Goal: Task Accomplishment & Management: Complete application form

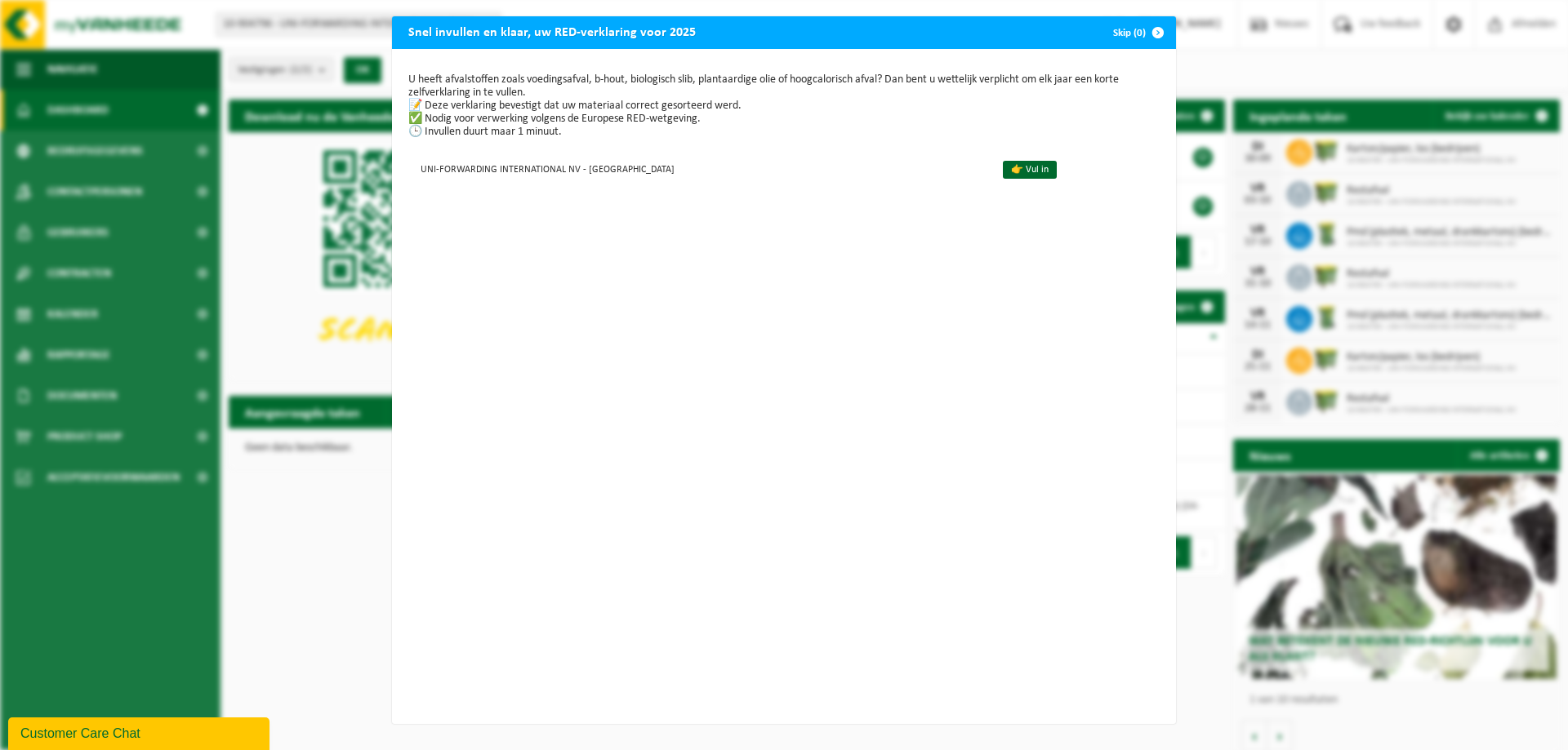
scroll to position [3, 0]
click at [1002, 165] on link "👉 Vul in" at bounding box center [1029, 170] width 54 height 18
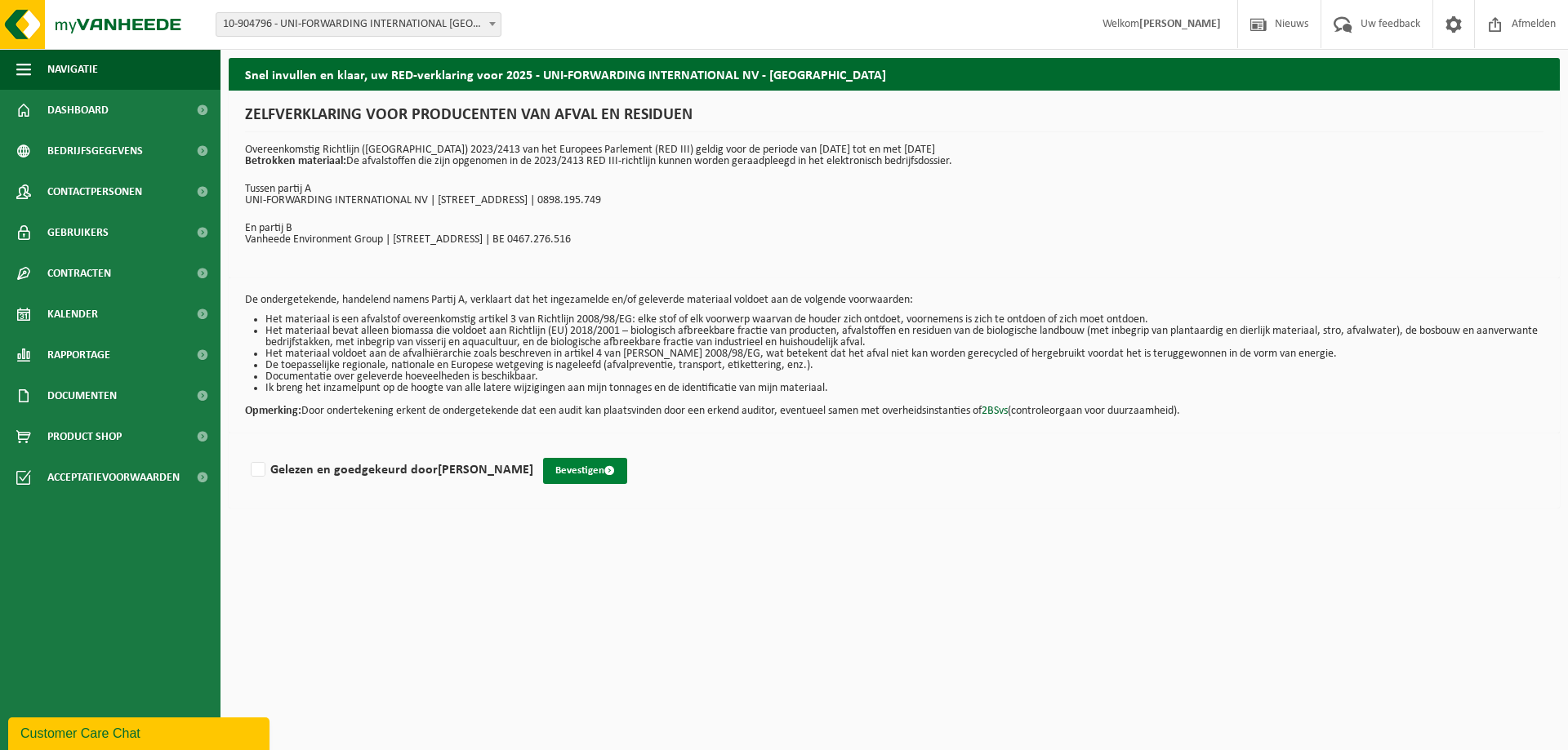
click at [556, 472] on button "Bevestigen" at bounding box center [585, 471] width 84 height 26
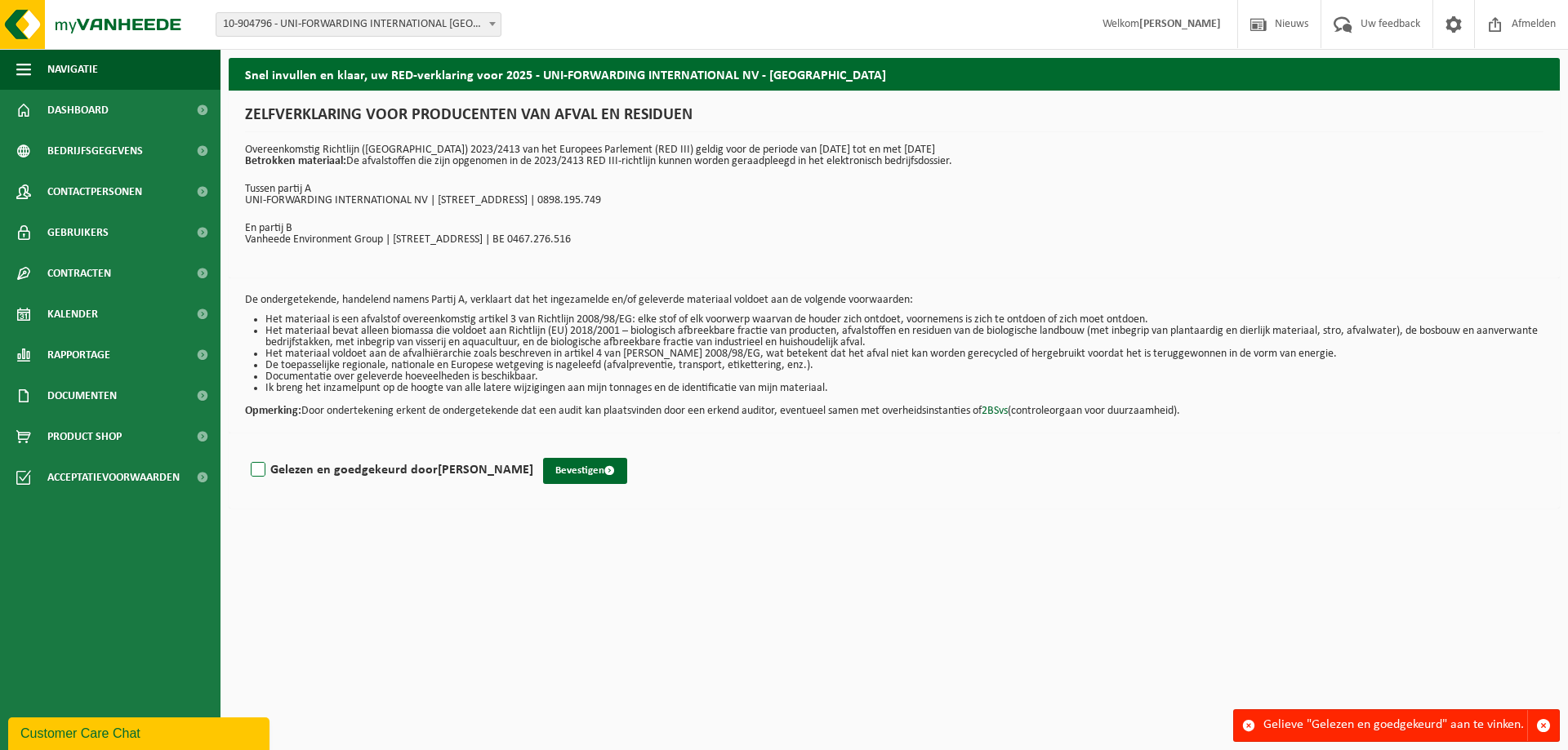
click at [258, 466] on label "Gelezen en goedgekeurd door LESLIE CAMP" at bounding box center [391, 470] width 286 height 25
click at [533, 450] on input "Gelezen en goedgekeurd door LESLIE CAMP" at bounding box center [533, 449] width 1 height 1
checkbox input "true"
click at [559, 478] on button "Bevestigen" at bounding box center [585, 471] width 84 height 26
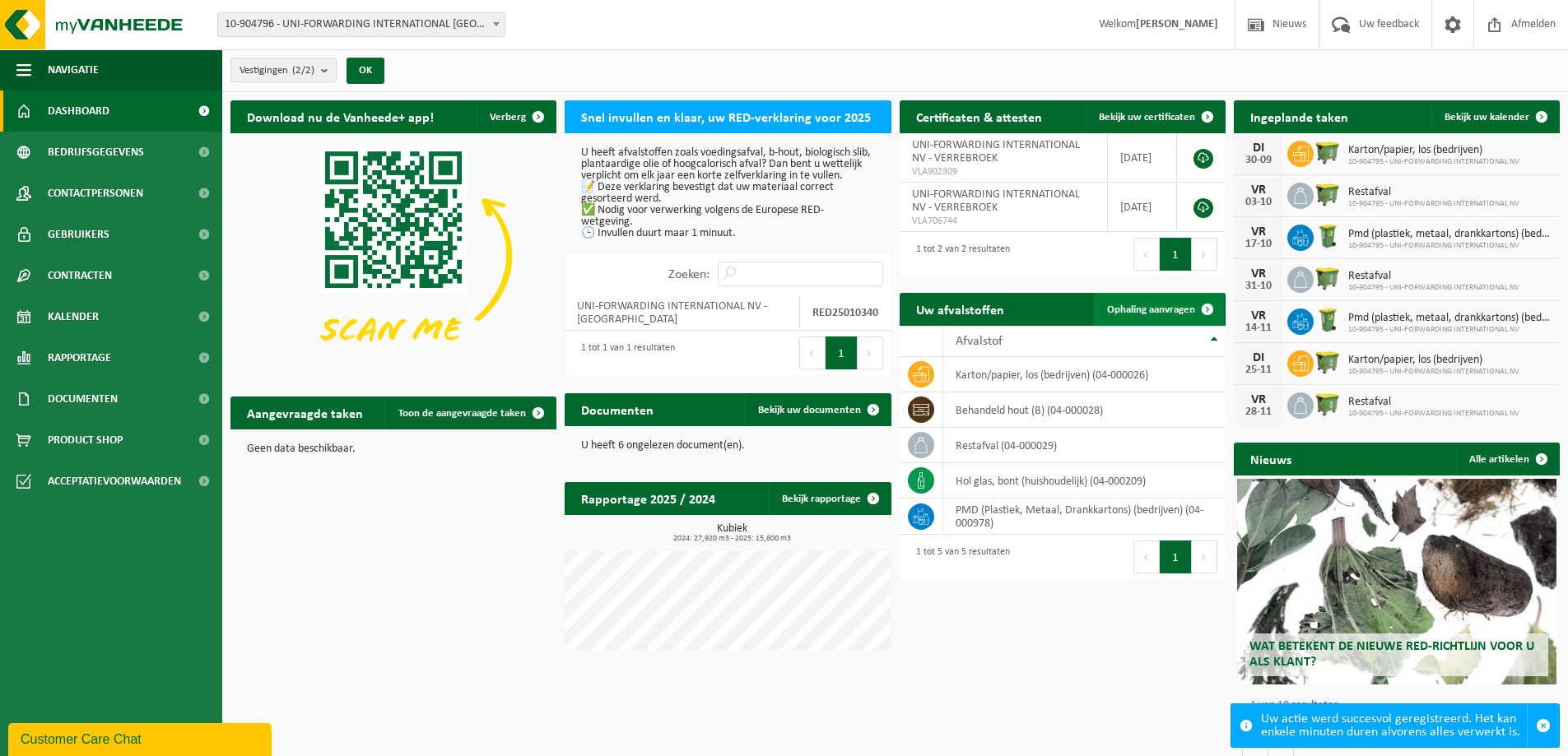
click at [1191, 306] on span at bounding box center [1207, 310] width 33 height 33
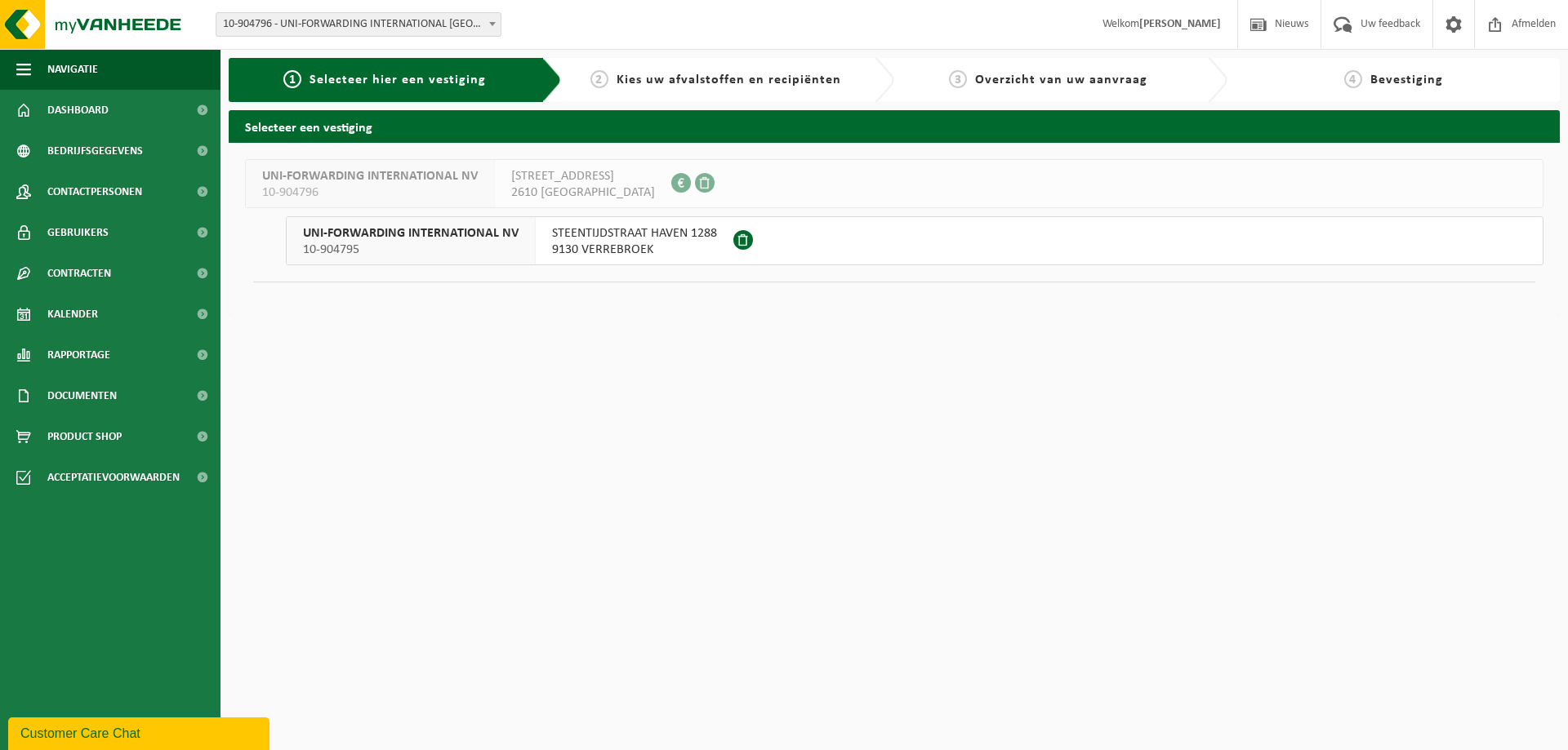
click at [658, 248] on span "9130 VERREBROEK" at bounding box center [635, 250] width 165 height 17
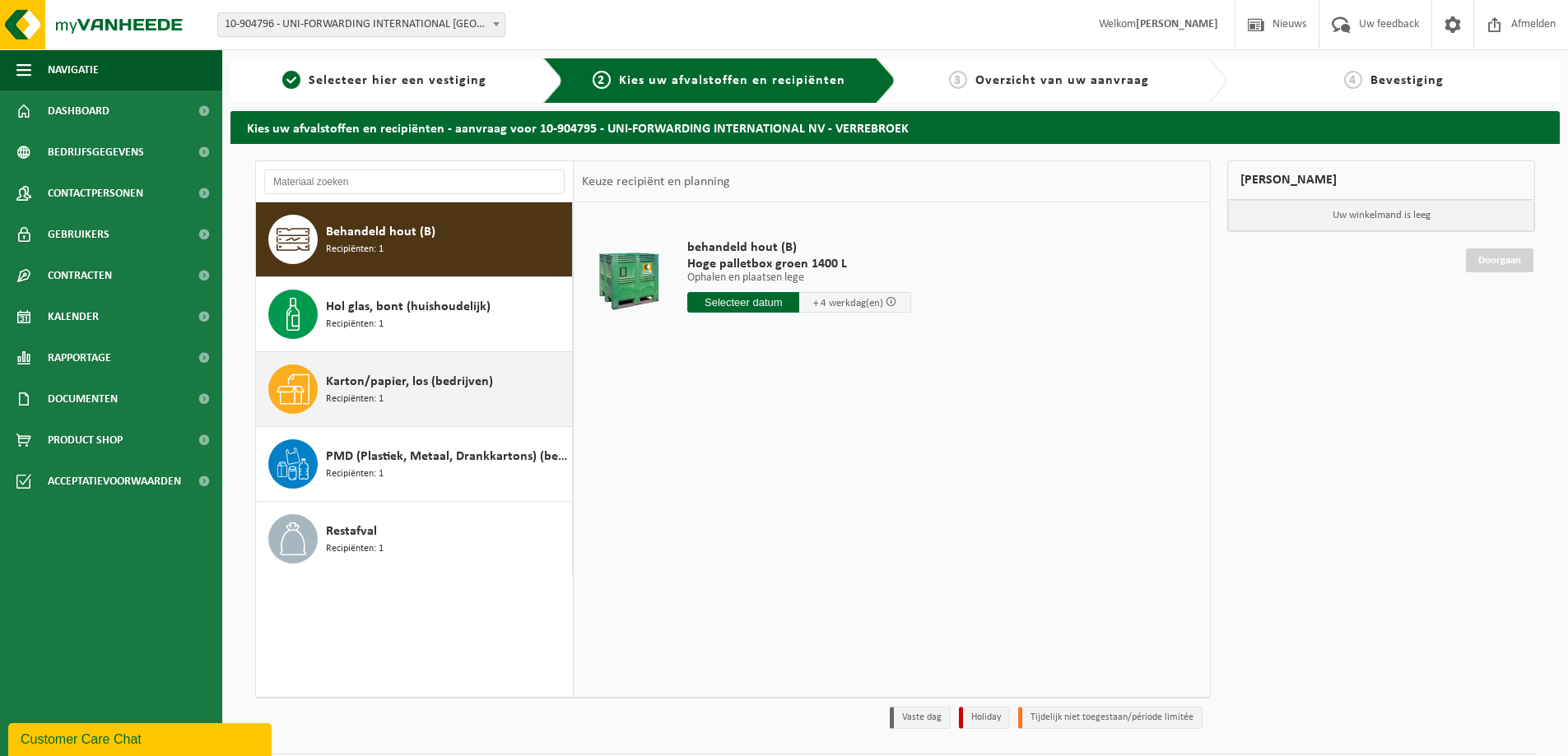
click at [416, 379] on span "Karton/papier, los (bedrijven)" at bounding box center [410, 381] width 167 height 19
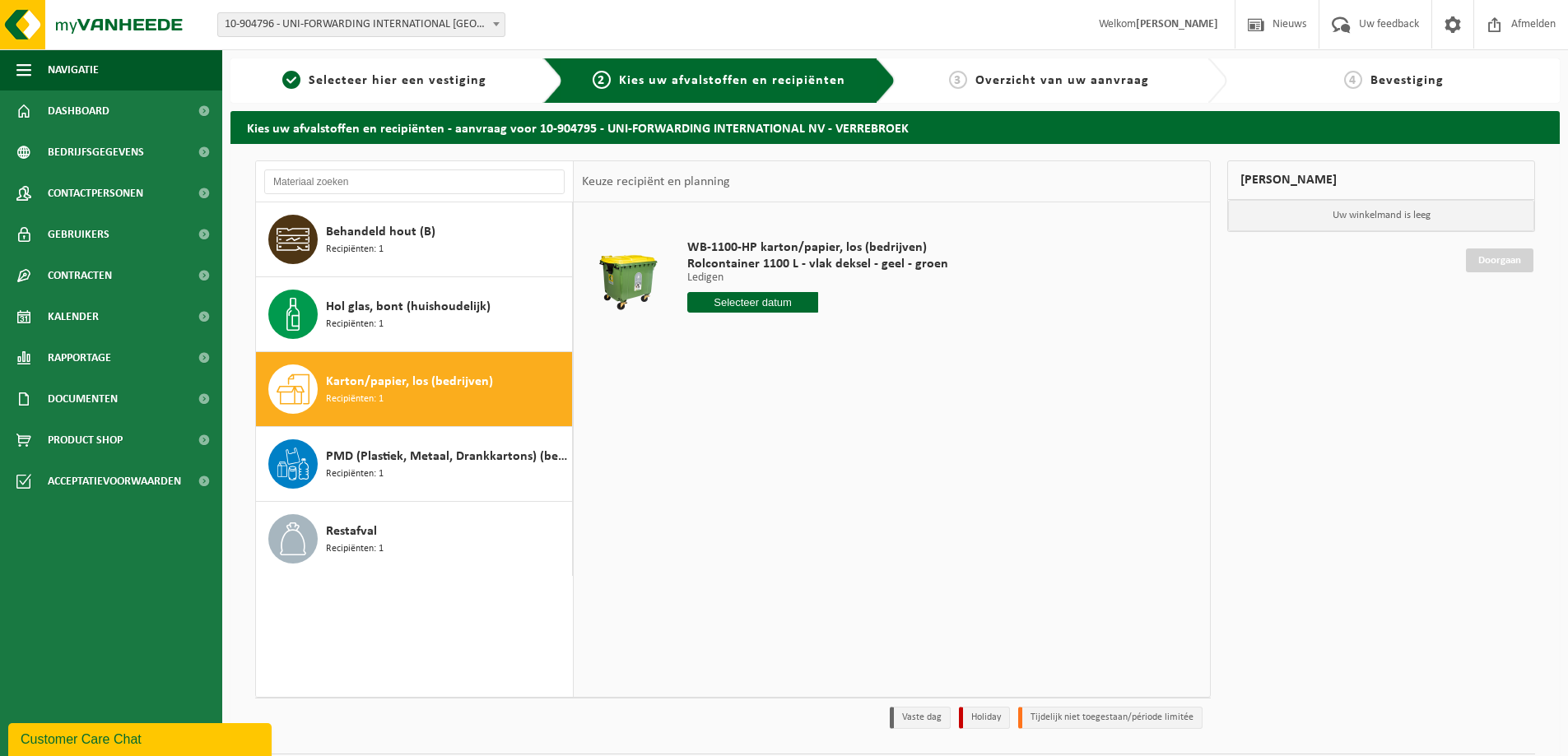
click at [760, 299] on input "text" at bounding box center [753, 302] width 131 height 20
click at [728, 476] on div "23" at bounding box center [731, 475] width 29 height 26
type input "Van 2025-09-23"
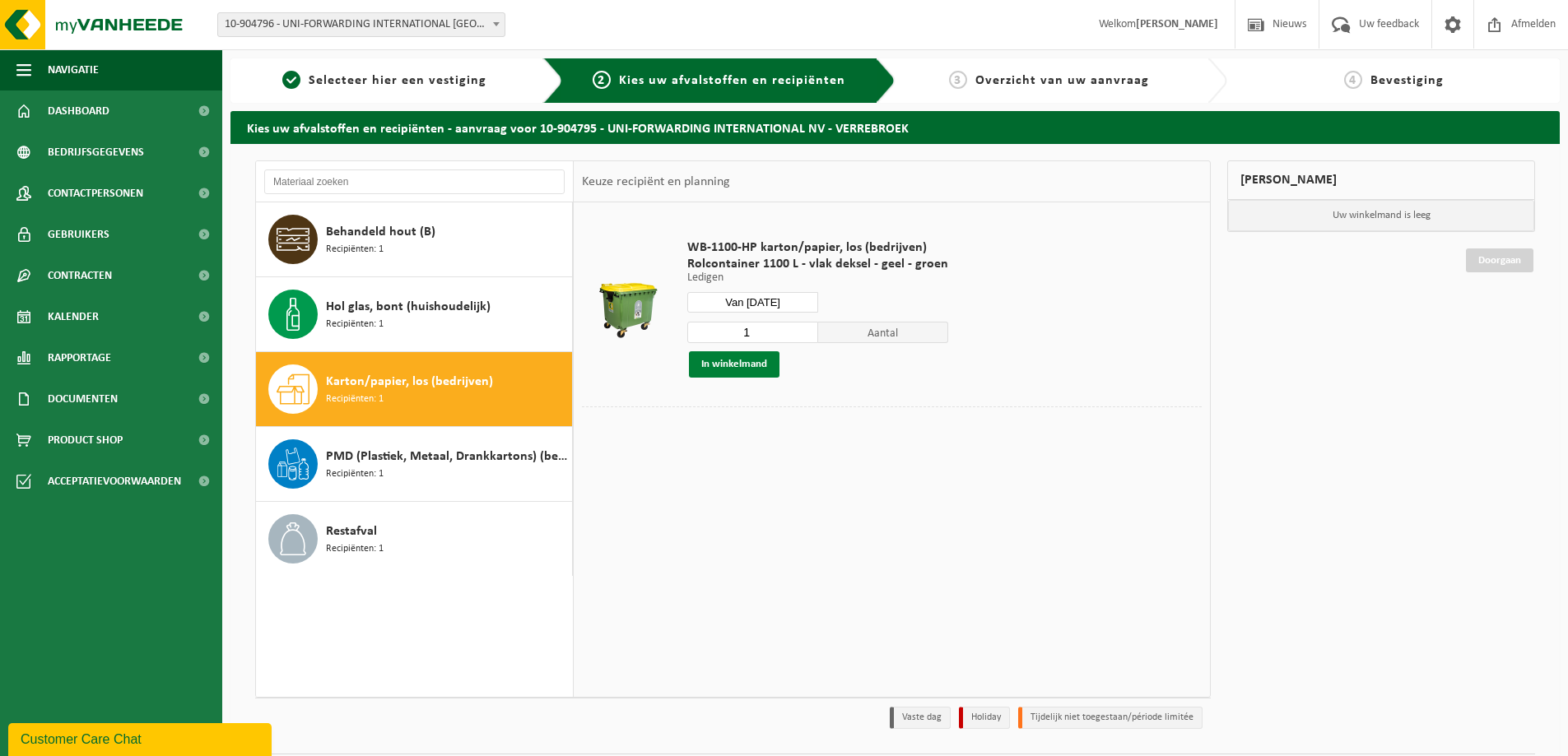
click at [740, 371] on button "In winkelmand" at bounding box center [734, 364] width 91 height 26
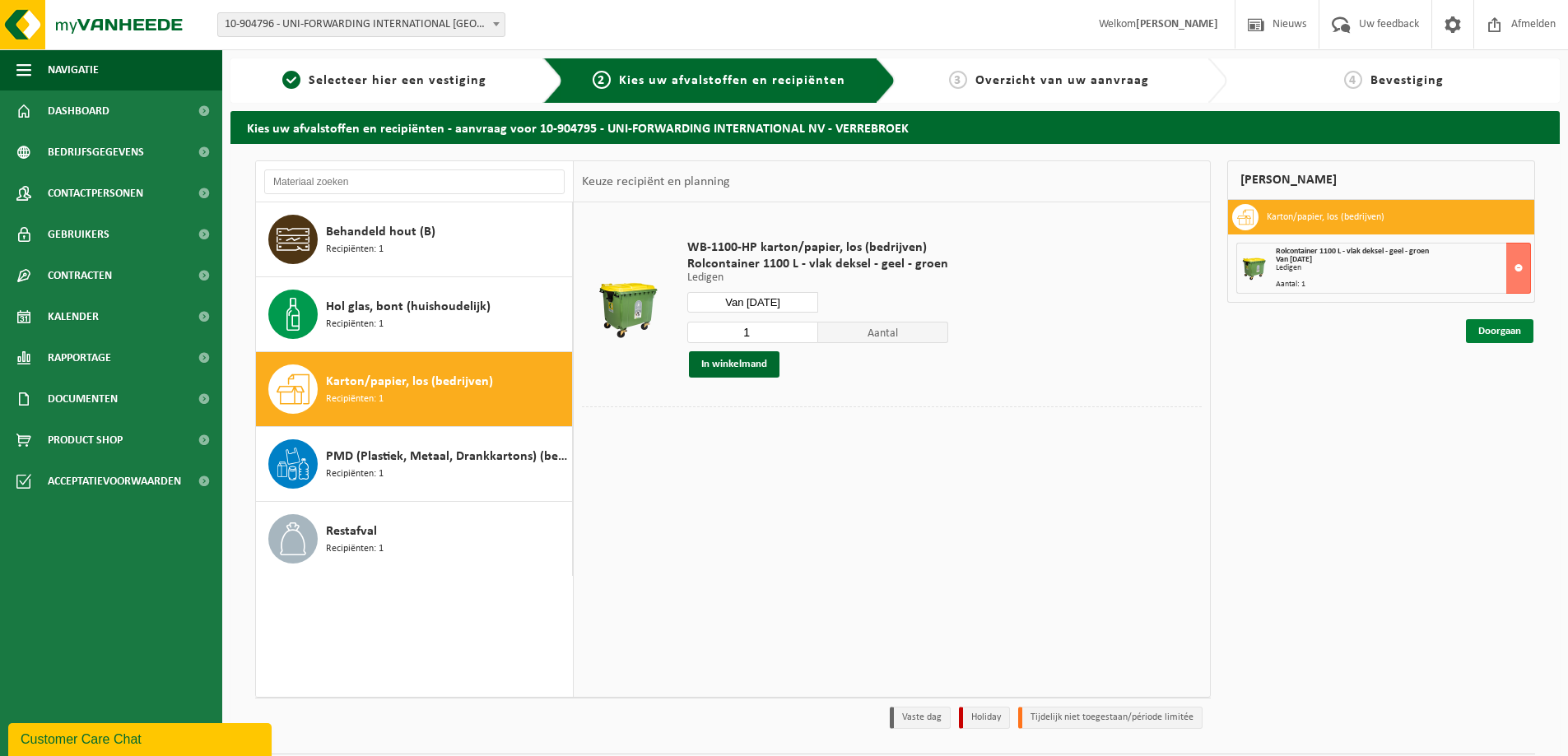
click at [1507, 333] on link "Doorgaan" at bounding box center [1500, 331] width 67 height 24
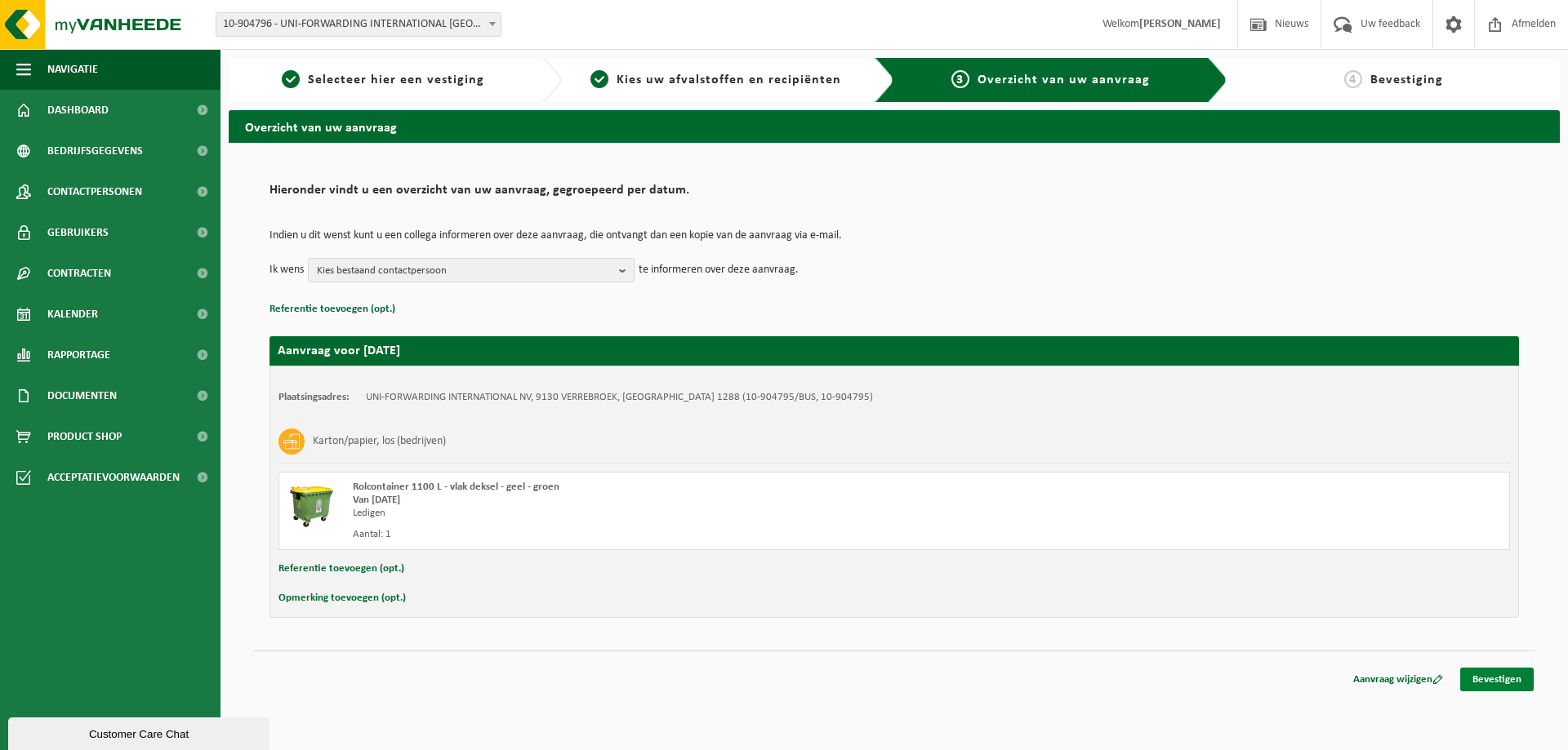
click at [1480, 674] on link "Bevestigen" at bounding box center [1496, 679] width 73 height 24
